Goal: Transaction & Acquisition: Purchase product/service

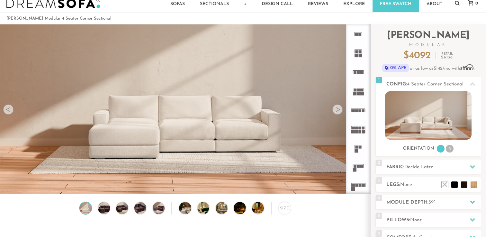
scroll to position [21, 0]
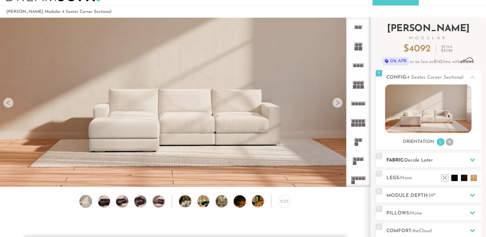
click at [403, 159] on h2 "Fabric: Decide Later" at bounding box center [433, 160] width 95 height 7
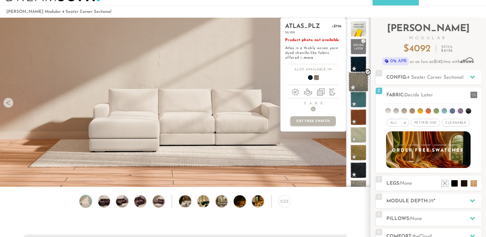
click at [357, 82] on span at bounding box center [358, 82] width 20 height 20
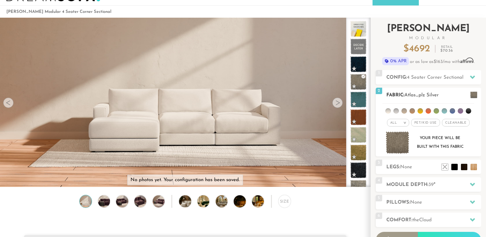
click at [398, 144] on img at bounding box center [398, 142] width 24 height 23
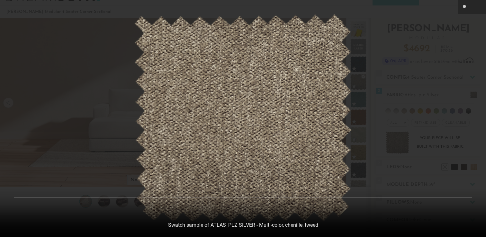
click at [107, 49] on div at bounding box center [243, 118] width 486 height 237
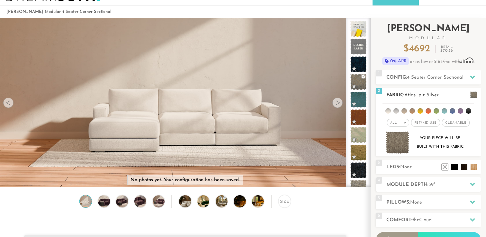
click at [412, 94] on span "Atlas_plz Silver" at bounding box center [421, 95] width 34 height 5
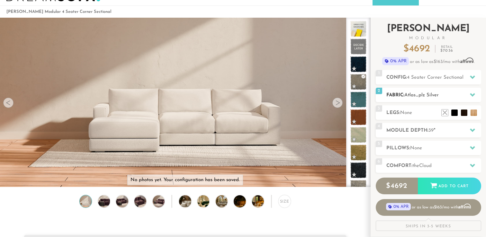
click at [412, 94] on span "Atlas_plz Silver" at bounding box center [421, 95] width 34 height 5
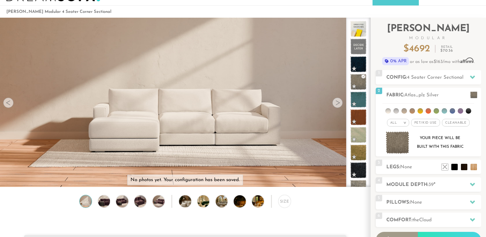
click at [224, 181] on p "No photos yet. Your configuration has been saved." at bounding box center [185, 180] width 109 height 6
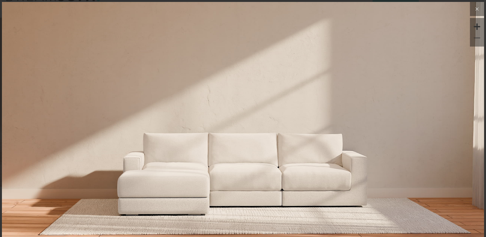
click at [474, 7] on icon at bounding box center [477, 9] width 8 height 8
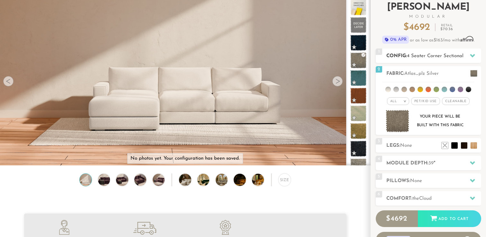
scroll to position [45, 0]
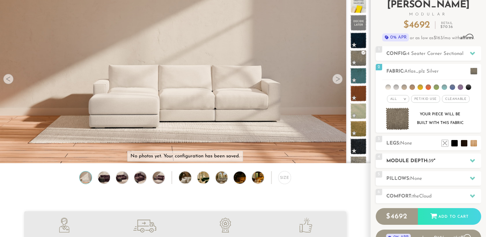
click at [407, 162] on h2 "Module Depth: 39 "" at bounding box center [433, 161] width 95 height 7
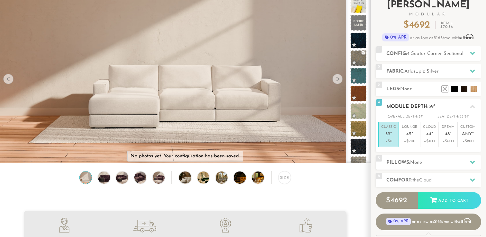
click at [388, 134] on span "39" at bounding box center [387, 134] width 5 height 5
click at [432, 110] on h2 "Module Depth: 39 "" at bounding box center [433, 106] width 95 height 7
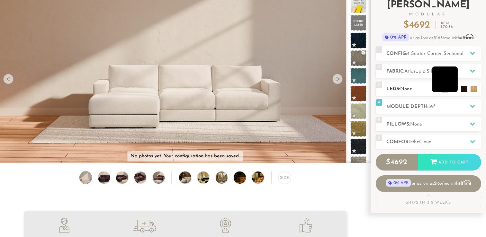
click at [455, 89] on li at bounding box center [445, 80] width 26 height 26
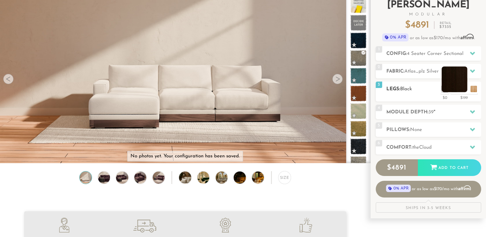
click at [462, 89] on li at bounding box center [455, 80] width 26 height 26
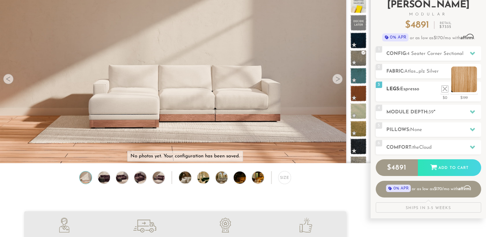
click at [473, 88] on li at bounding box center [464, 80] width 26 height 26
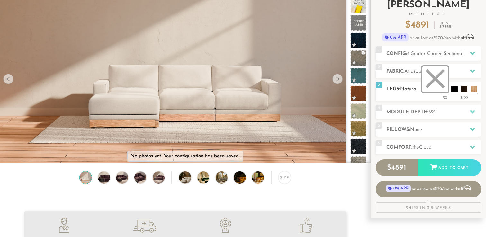
click at [447, 88] on li at bounding box center [435, 80] width 26 height 26
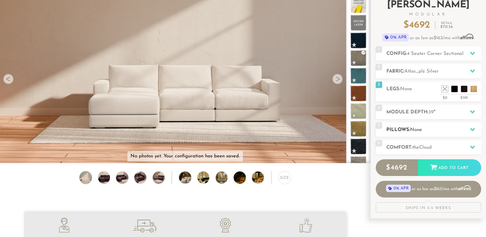
click at [429, 126] on h2 "Pillows: None" at bounding box center [433, 129] width 95 height 7
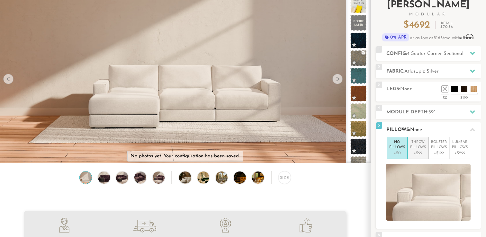
click at [418, 143] on p "Throw Pillows" at bounding box center [418, 145] width 16 height 11
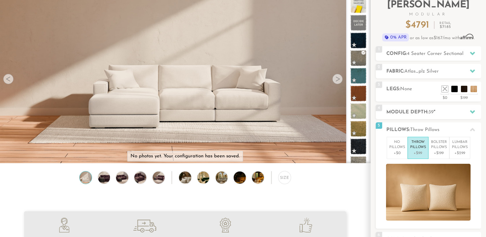
click at [350, 183] on div "Size" at bounding box center [185, 179] width 370 height 16
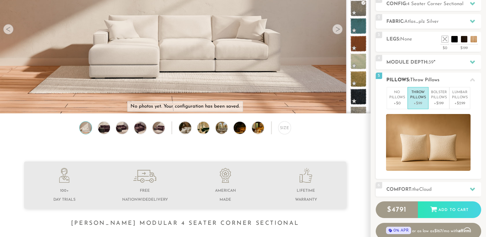
scroll to position [111, 0]
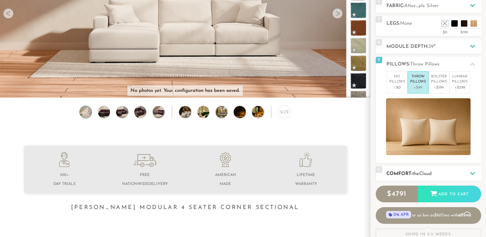
click at [403, 174] on h2 "Comfort: the Cloud" at bounding box center [433, 173] width 95 height 7
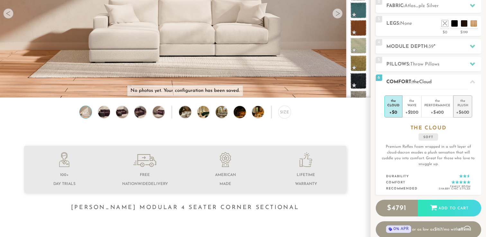
click at [462, 107] on div "+$600" at bounding box center [462, 111] width 13 height 9
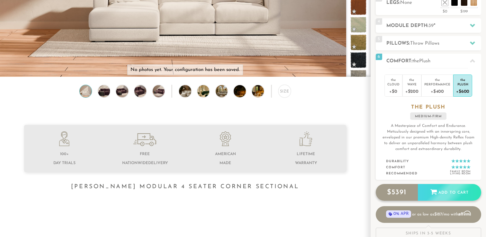
scroll to position [153, 0]
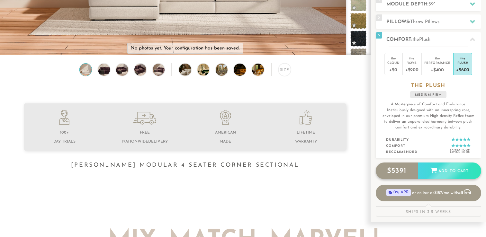
click at [435, 170] on icon at bounding box center [433, 170] width 7 height 7
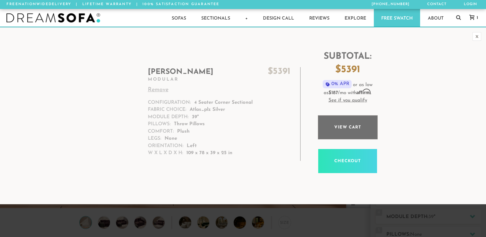
click at [340, 123] on link "View cart" at bounding box center [348, 127] width 60 height 24
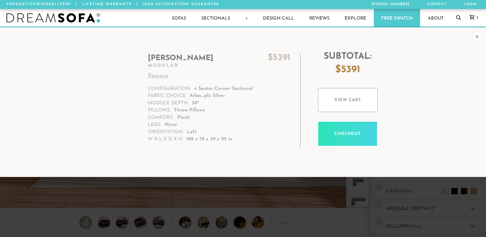
scroll to position [7143, 486]
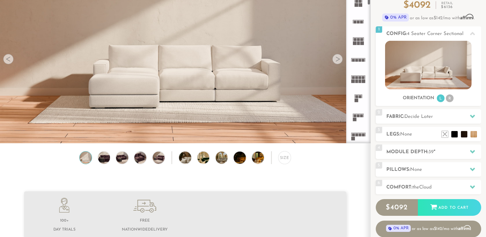
scroll to position [58, 0]
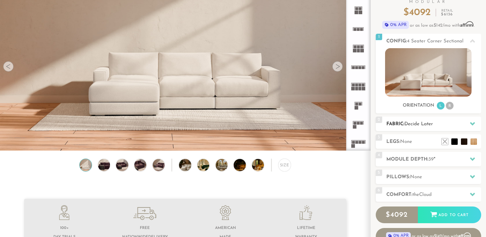
click at [411, 123] on span "Decide Later" at bounding box center [418, 124] width 29 height 5
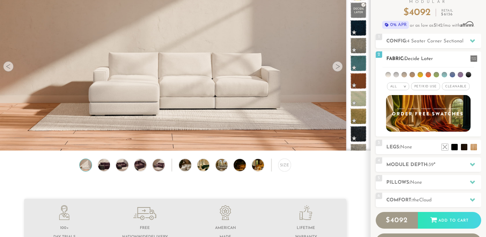
click at [452, 86] on span "Cleanable x" at bounding box center [456, 87] width 28 height 8
click at [452, 86] on span "Cleanable x" at bounding box center [456, 87] width 32 height 8
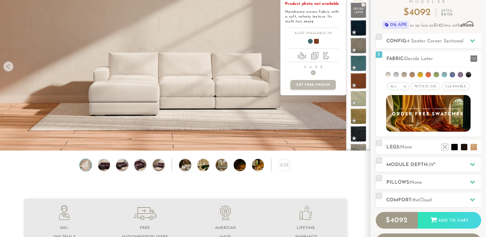
scroll to position [54, 0]
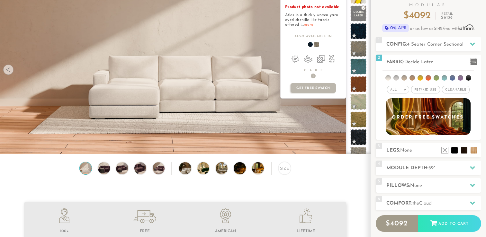
click at [307, 24] on link "more" at bounding box center [308, 25] width 9 height 4
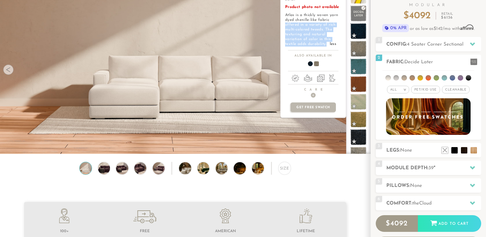
drag, startPoint x: 284, startPoint y: 25, endPoint x: 328, endPoint y: 42, distance: 47.2
click at [328, 42] on div "atlas_plz +$796 silver Product photo not available Atlas is a thickly woven yar…" at bounding box center [313, 18] width 65 height 66
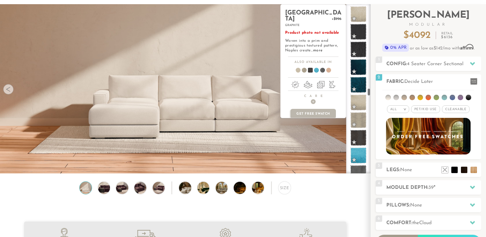
scroll to position [1953, 0]
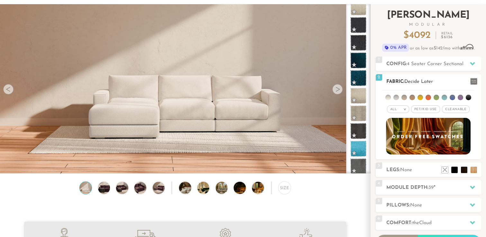
click at [448, 108] on span "Cleanable x" at bounding box center [456, 109] width 28 height 8
click at [398, 110] on div "All >" at bounding box center [396, 109] width 22 height 8
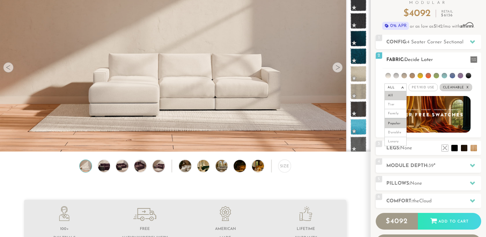
scroll to position [61, 0]
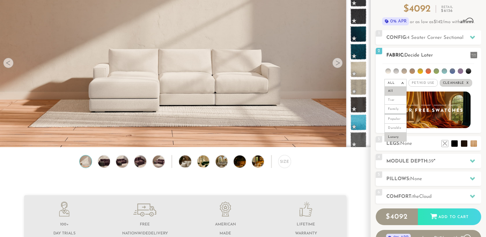
click at [395, 137] on li "Luxury" at bounding box center [396, 137] width 22 height 9
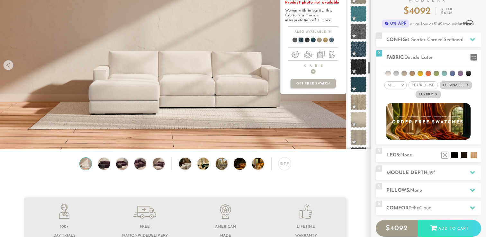
scroll to position [1056, 0]
click at [362, 47] on span at bounding box center [358, 49] width 20 height 20
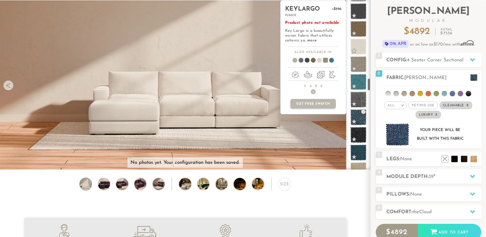
scroll to position [0, 0]
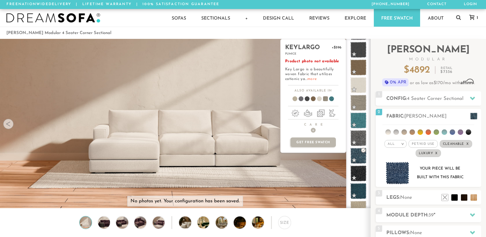
click at [312, 79] on link "more" at bounding box center [311, 79] width 9 height 4
click at [357, 67] on span at bounding box center [358, 68] width 20 height 20
click at [359, 103] on span at bounding box center [358, 103] width 20 height 20
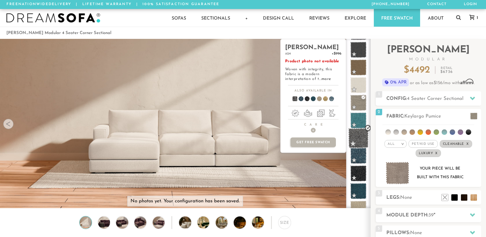
click at [359, 138] on span at bounding box center [358, 138] width 20 height 20
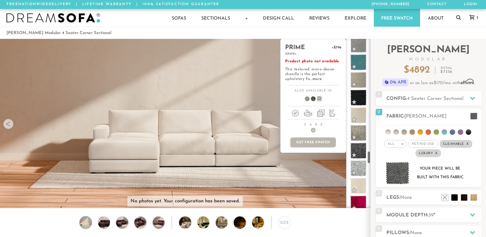
scroll to position [1463, 0]
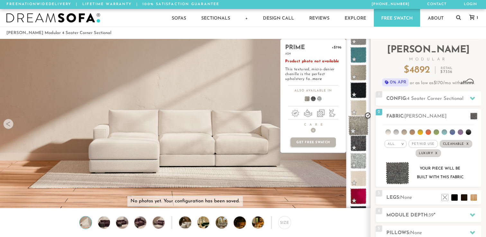
click at [358, 127] on span at bounding box center [358, 126] width 20 height 20
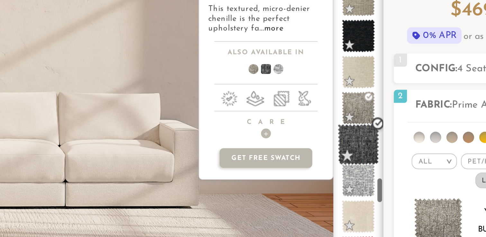
scroll to position [1472, 0]
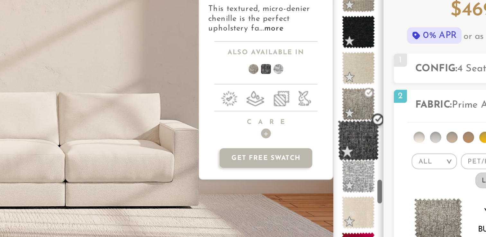
click at [359, 134] on span at bounding box center [358, 134] width 20 height 20
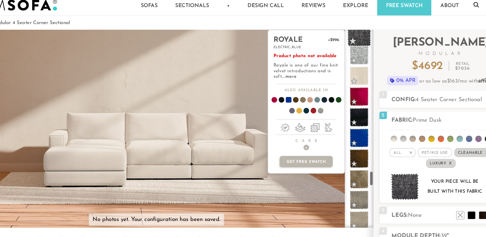
scroll to position [1572, 0]
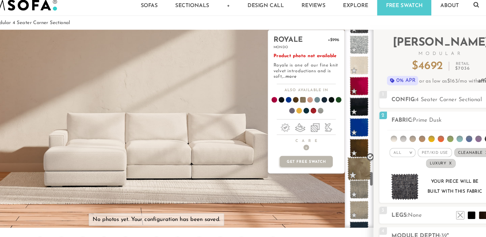
click at [360, 156] on span at bounding box center [358, 158] width 20 height 20
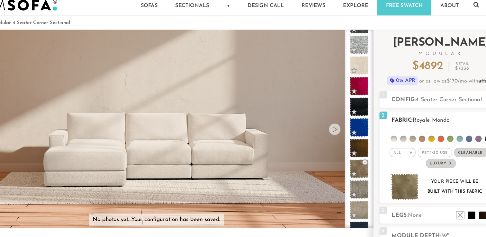
click at [395, 175] on img at bounding box center [398, 173] width 24 height 23
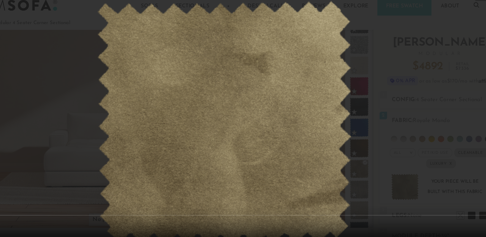
click at [65, 86] on div at bounding box center [243, 118] width 486 height 237
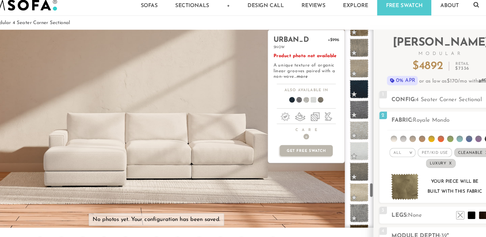
scroll to position [1697, 0]
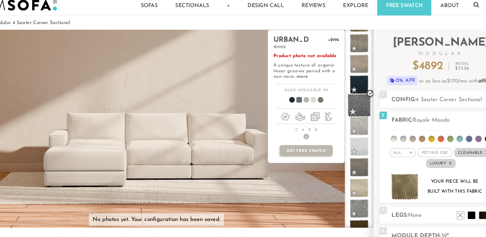
click at [359, 106] on span at bounding box center [358, 104] width 20 height 20
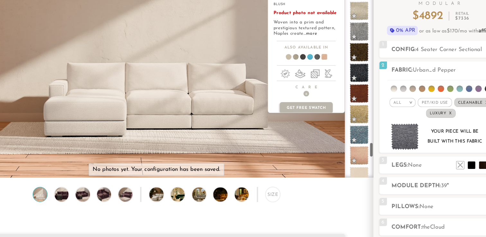
scroll to position [22, 0]
